Goal: Find specific page/section

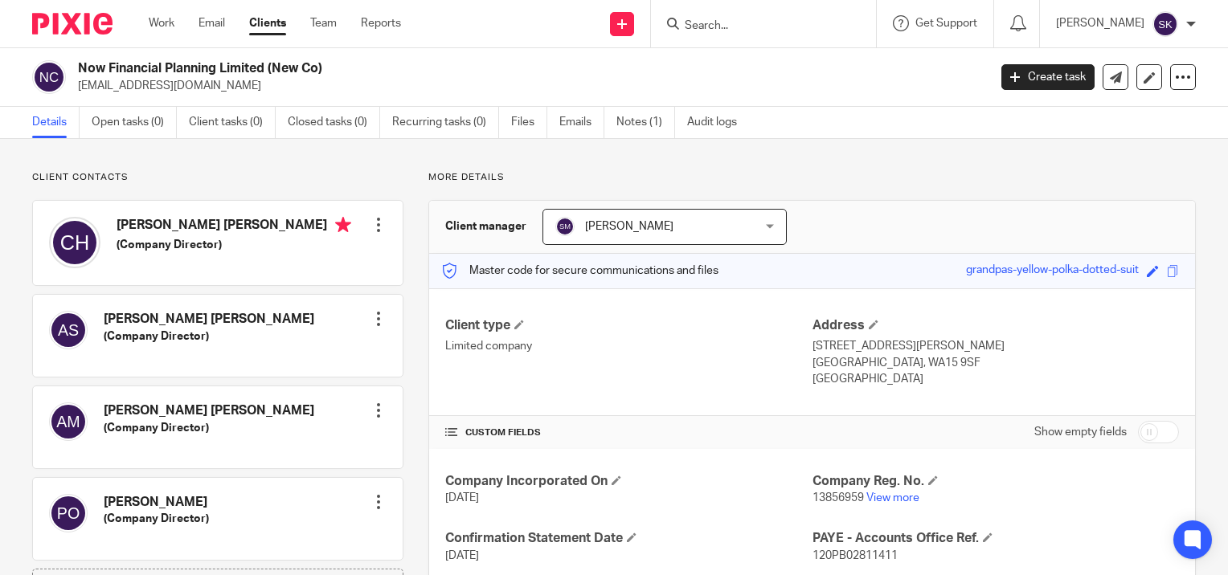
click at [742, 26] on input "Search" at bounding box center [755, 26] width 145 height 14
type input "orl"
click at [750, 61] on link at bounding box center [779, 63] width 199 height 24
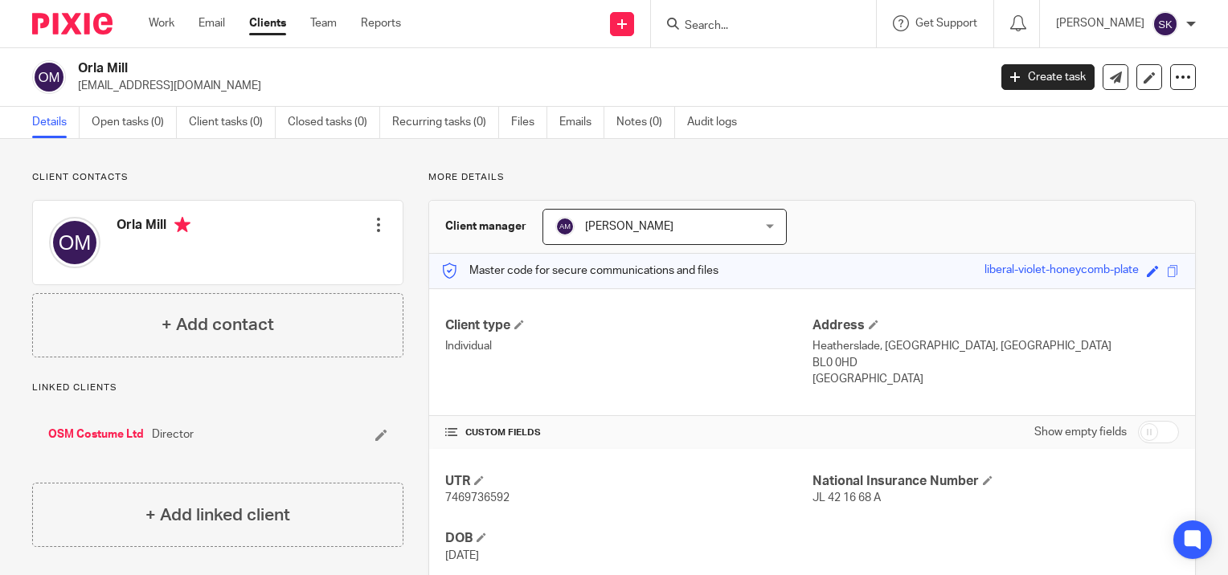
click at [181, 82] on p "[EMAIL_ADDRESS][DOMAIN_NAME]" at bounding box center [527, 86] width 899 height 16
copy main "[EMAIL_ADDRESS][DOMAIN_NAME] Create task Update from Companies House Export dat…"
click at [717, 27] on input "Search" at bounding box center [755, 26] width 145 height 14
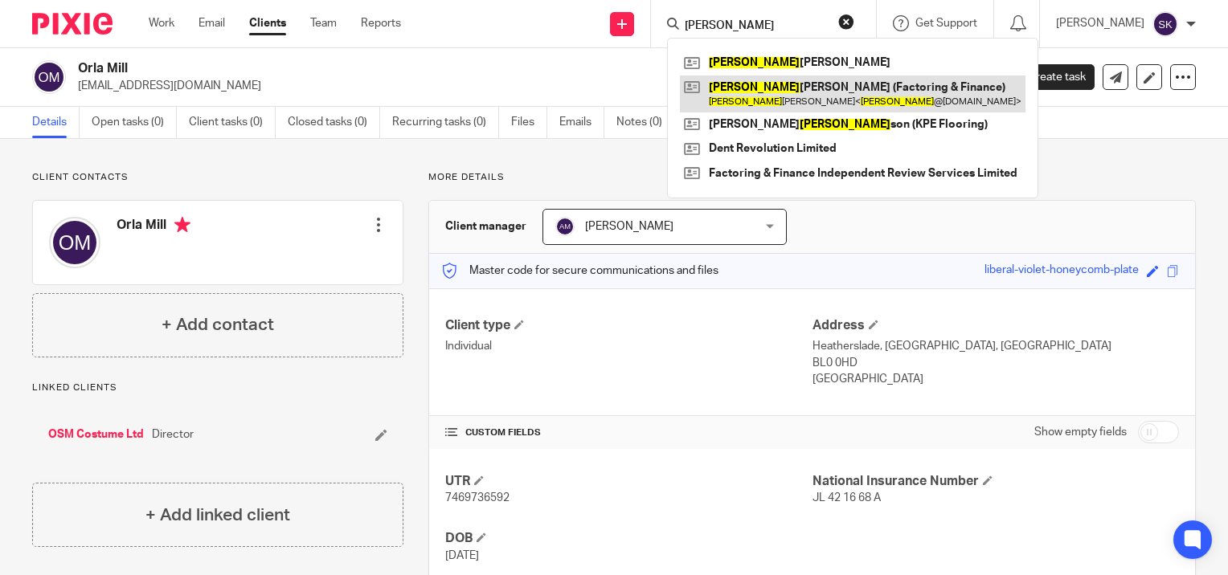
type input "[PERSON_NAME]"
click at [740, 84] on link at bounding box center [852, 94] width 345 height 37
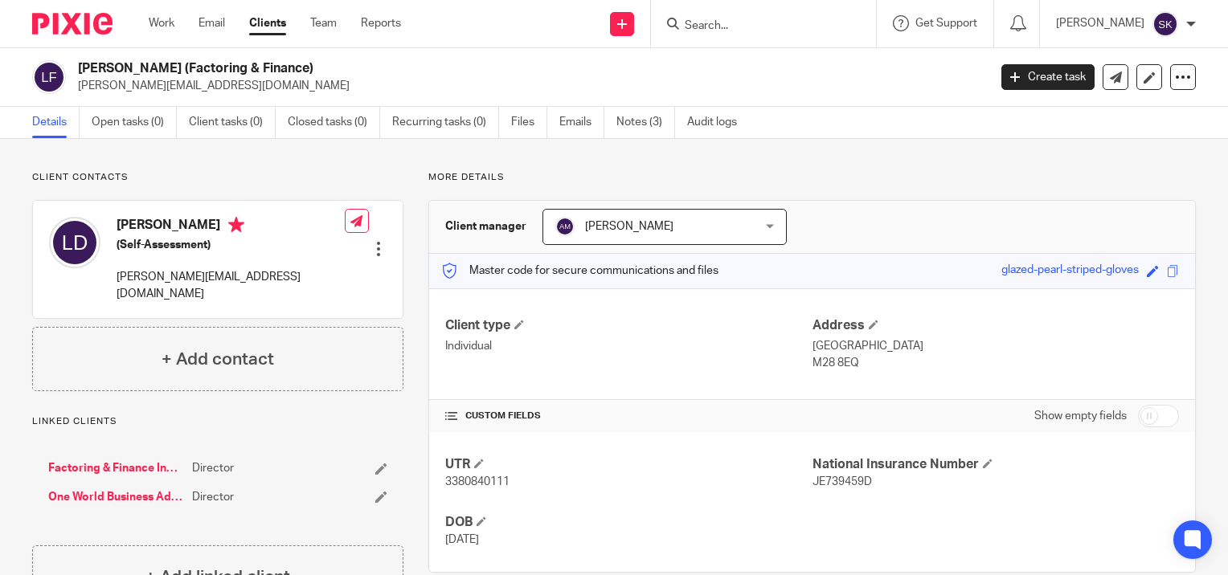
click at [733, 26] on input "Search" at bounding box center [755, 26] width 145 height 14
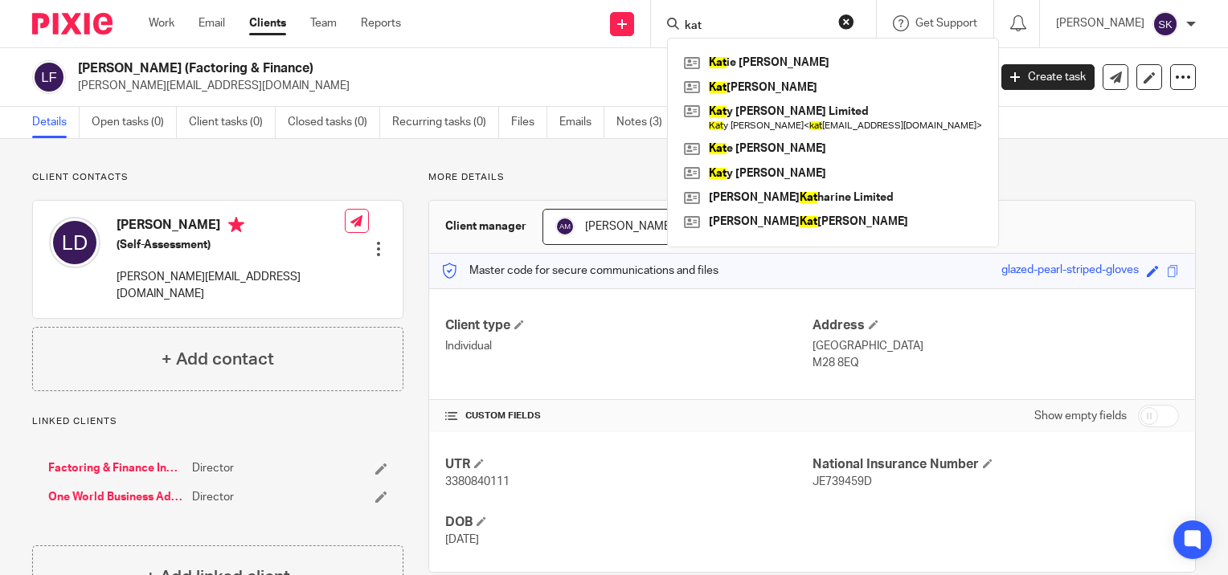
type input "kat"
